Goal: Transaction & Acquisition: Purchase product/service

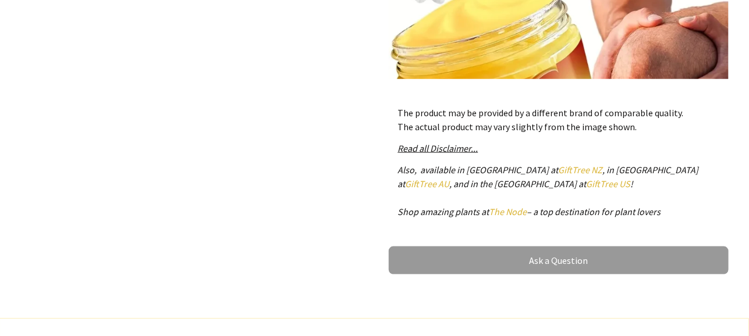
scroll to position [116, 0]
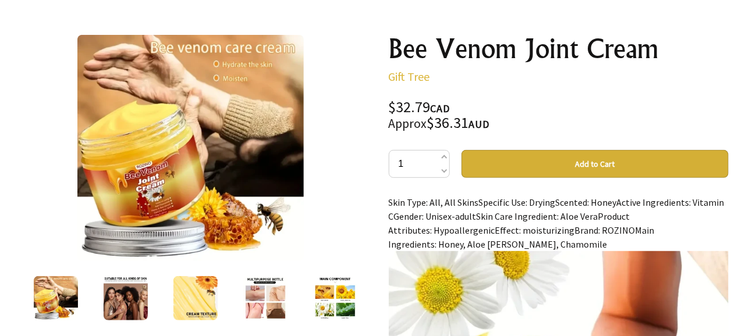
click at [125, 296] on img at bounding box center [126, 298] width 44 height 44
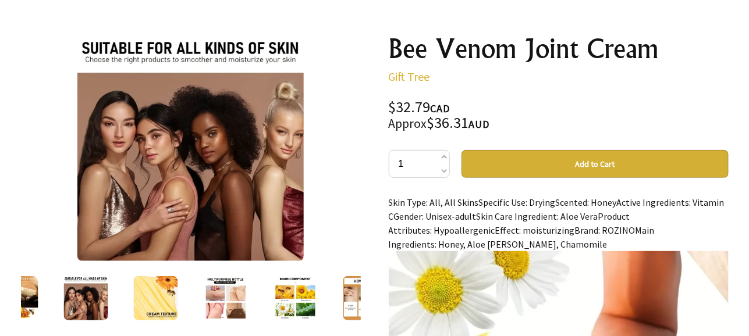
click at [154, 297] on img at bounding box center [155, 298] width 44 height 44
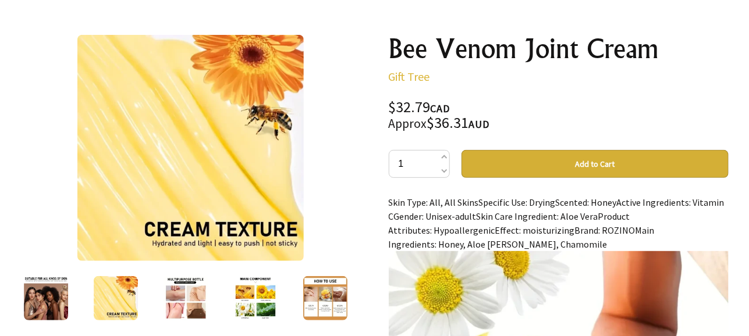
click at [184, 303] on img at bounding box center [186, 298] width 44 height 44
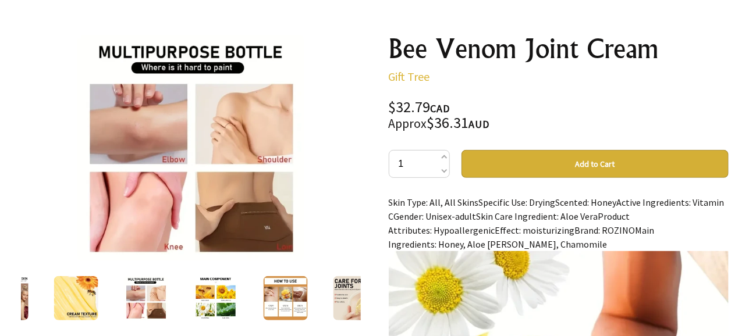
click at [223, 302] on img at bounding box center [215, 298] width 44 height 44
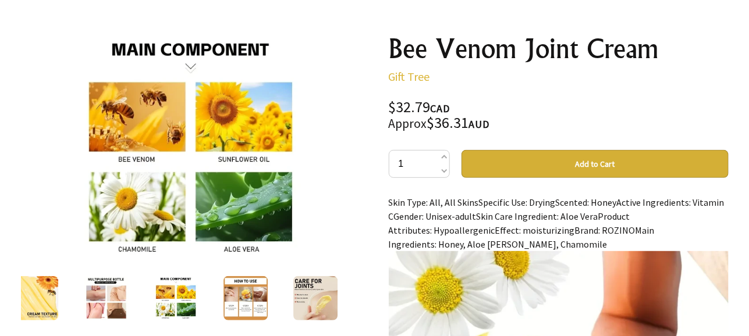
click at [247, 302] on img at bounding box center [245, 298] width 44 height 44
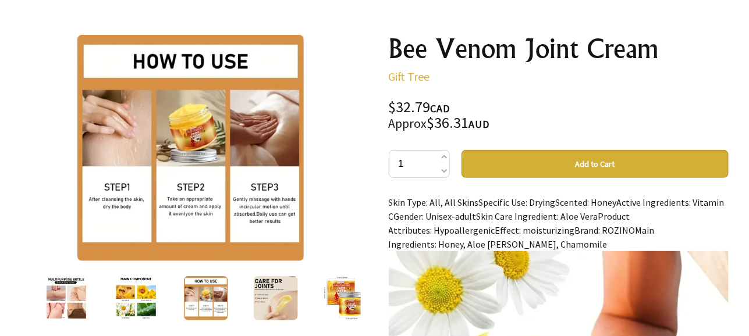
click at [279, 304] on img at bounding box center [275, 298] width 44 height 44
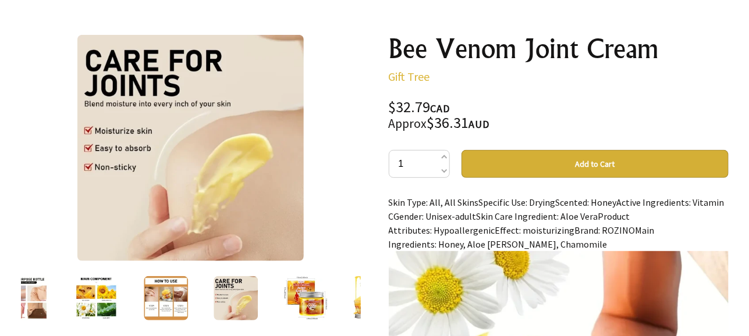
click at [304, 298] on img at bounding box center [305, 298] width 44 height 44
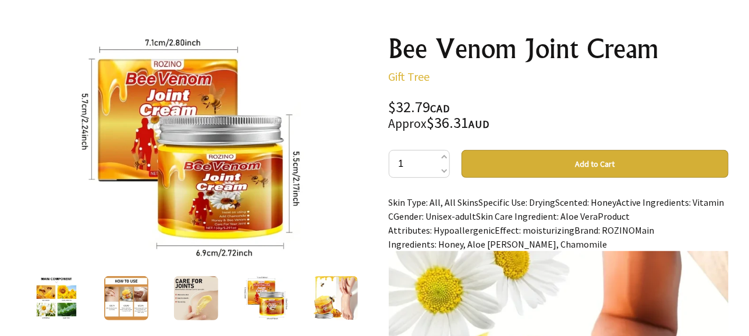
click at [338, 296] on img at bounding box center [335, 298] width 44 height 44
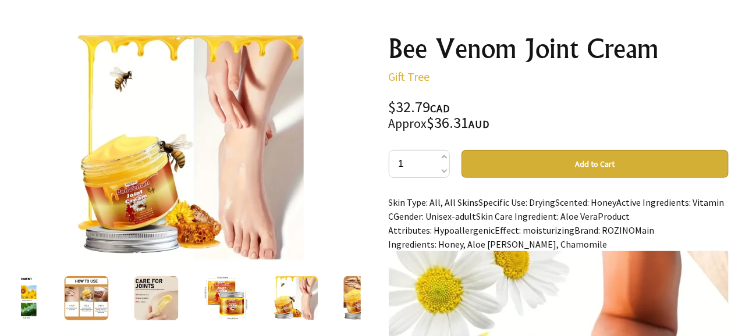
click at [357, 301] on img at bounding box center [365, 298] width 44 height 44
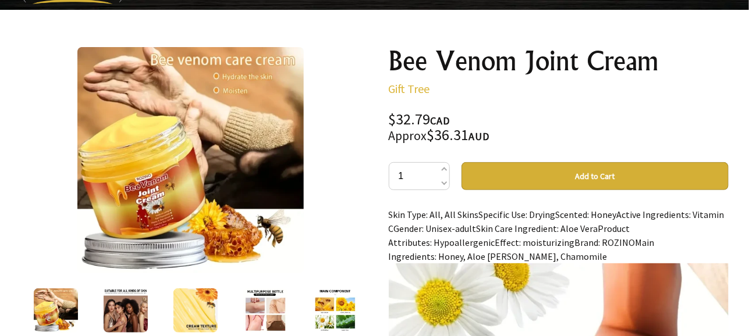
scroll to position [0, 0]
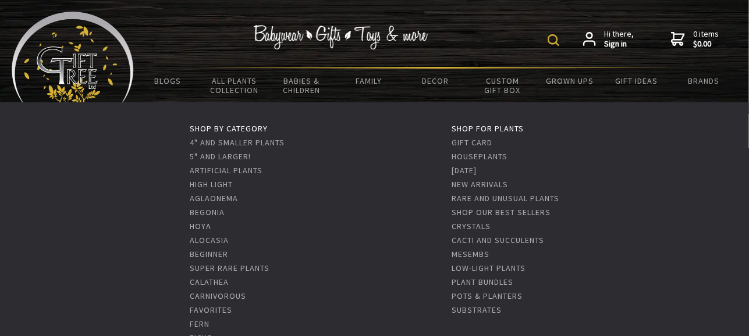
click at [704, 201] on ul "Shop by Category 4" and Smaller Plants 5" and Larger! Artificial Plants High Li…" at bounding box center [374, 316] width 749 height 429
